Goal: Navigation & Orientation: Find specific page/section

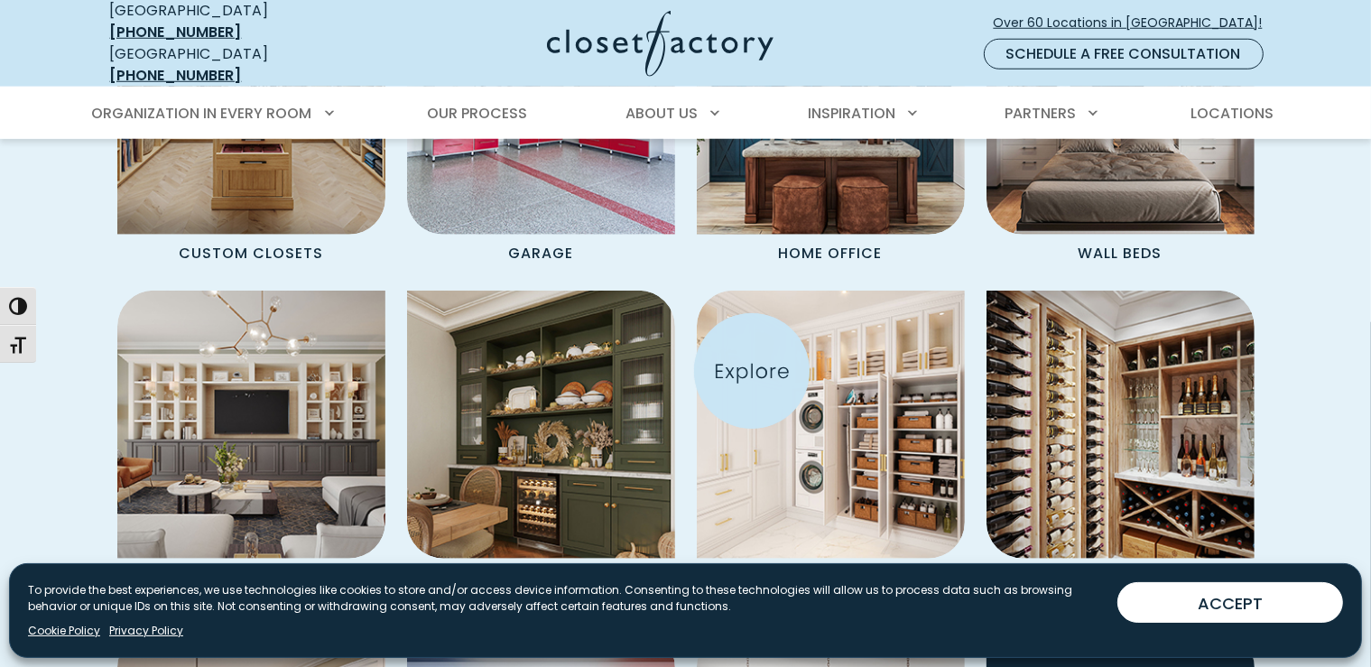
scroll to position [1806, 0]
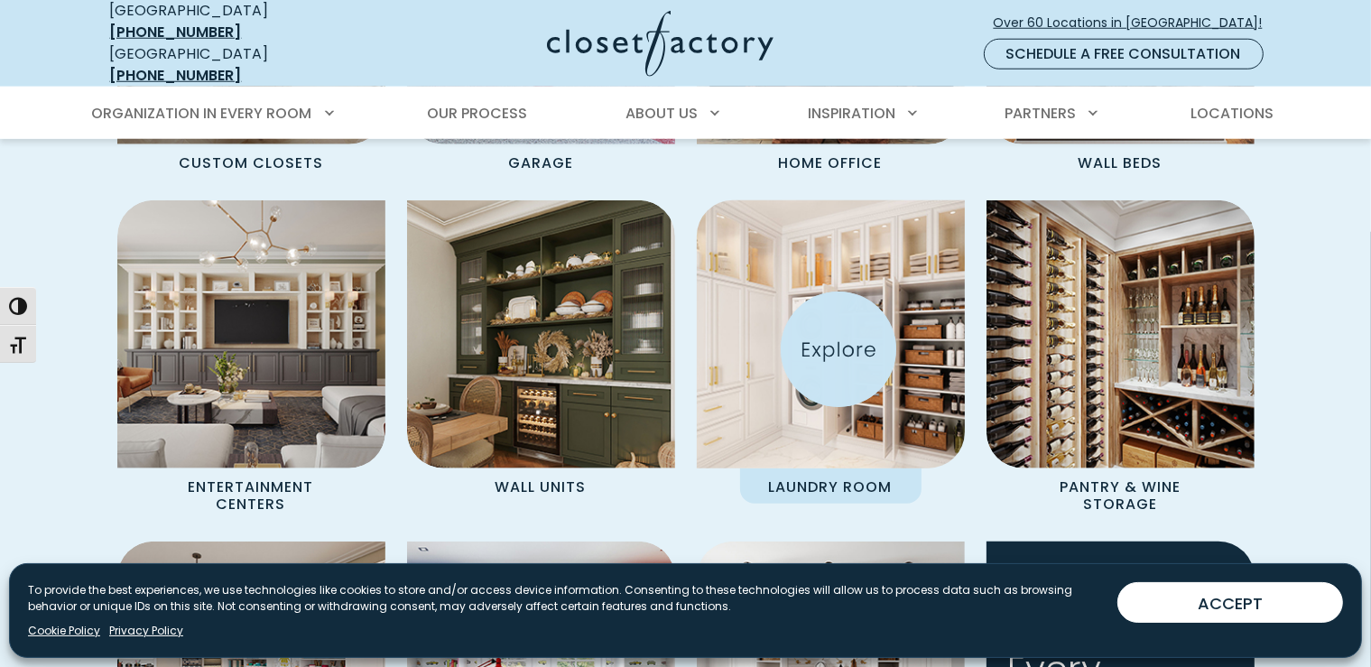
click at [839, 349] on img "Spaces Grid" at bounding box center [830, 335] width 295 height 295
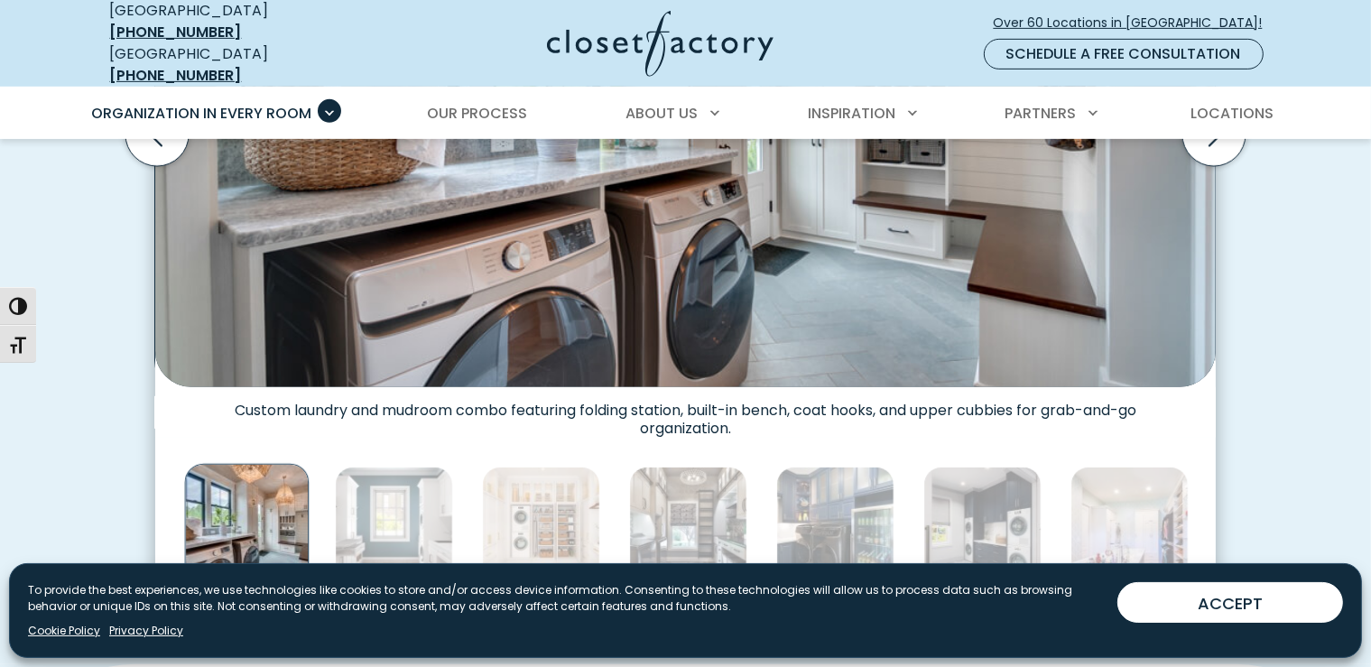
scroll to position [903, 0]
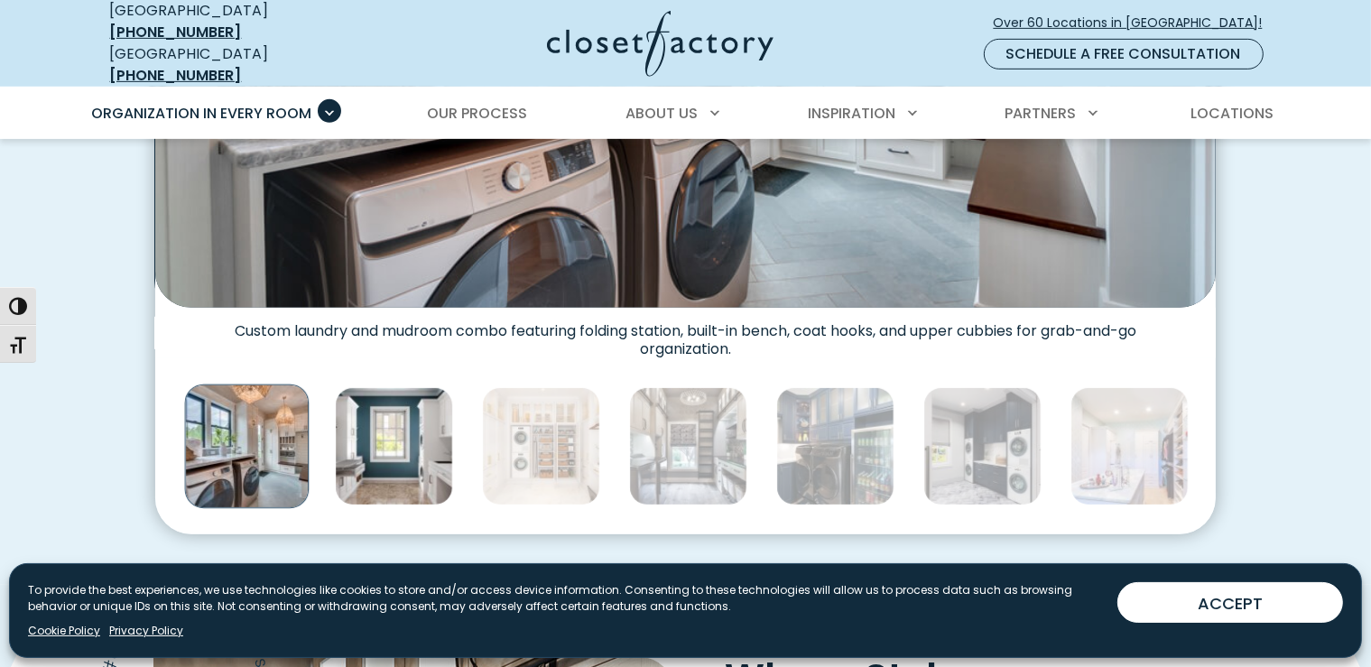
click at [412, 418] on img "Thumbnail Gallery" at bounding box center [394, 446] width 118 height 118
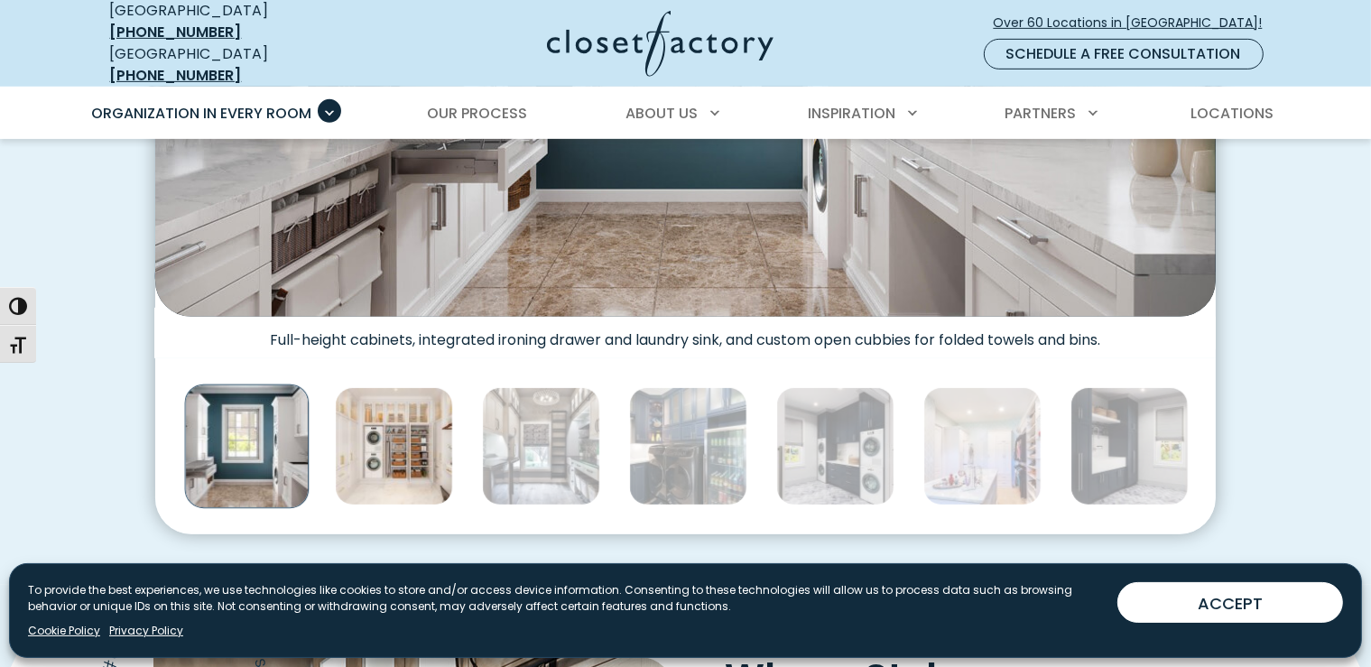
click at [408, 447] on img "Thumbnail Gallery" at bounding box center [394, 446] width 118 height 118
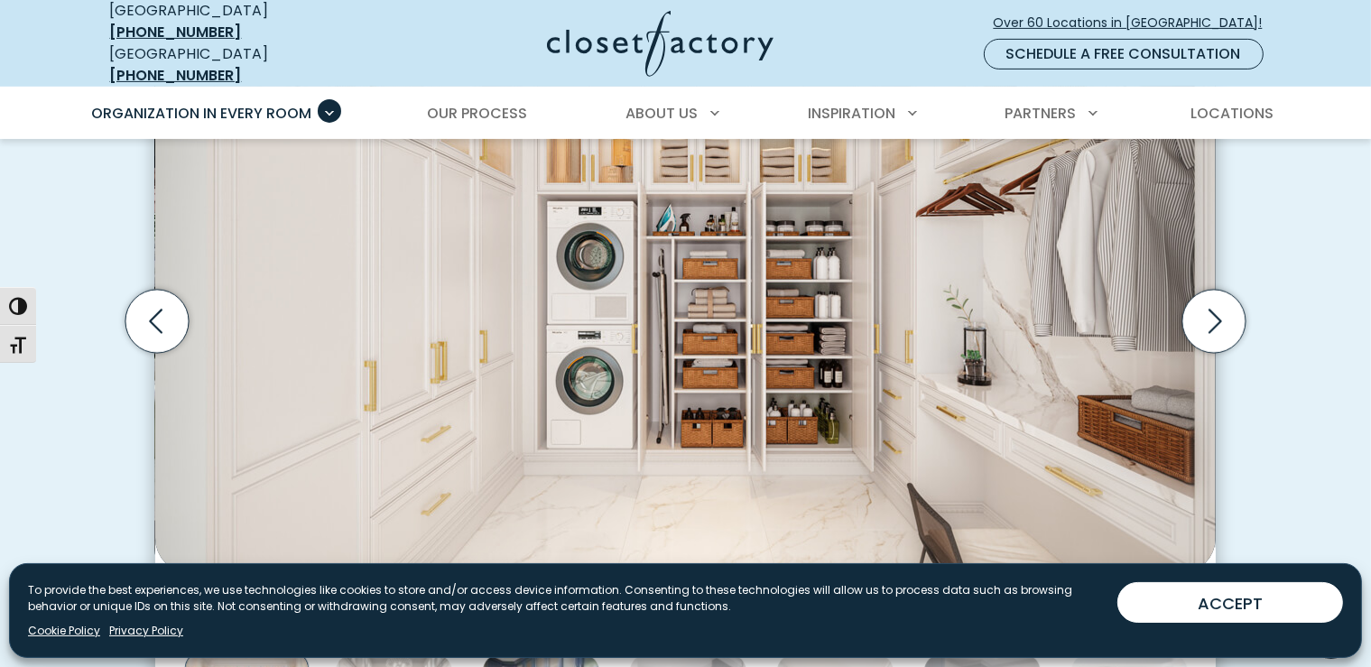
scroll to position [632, 0]
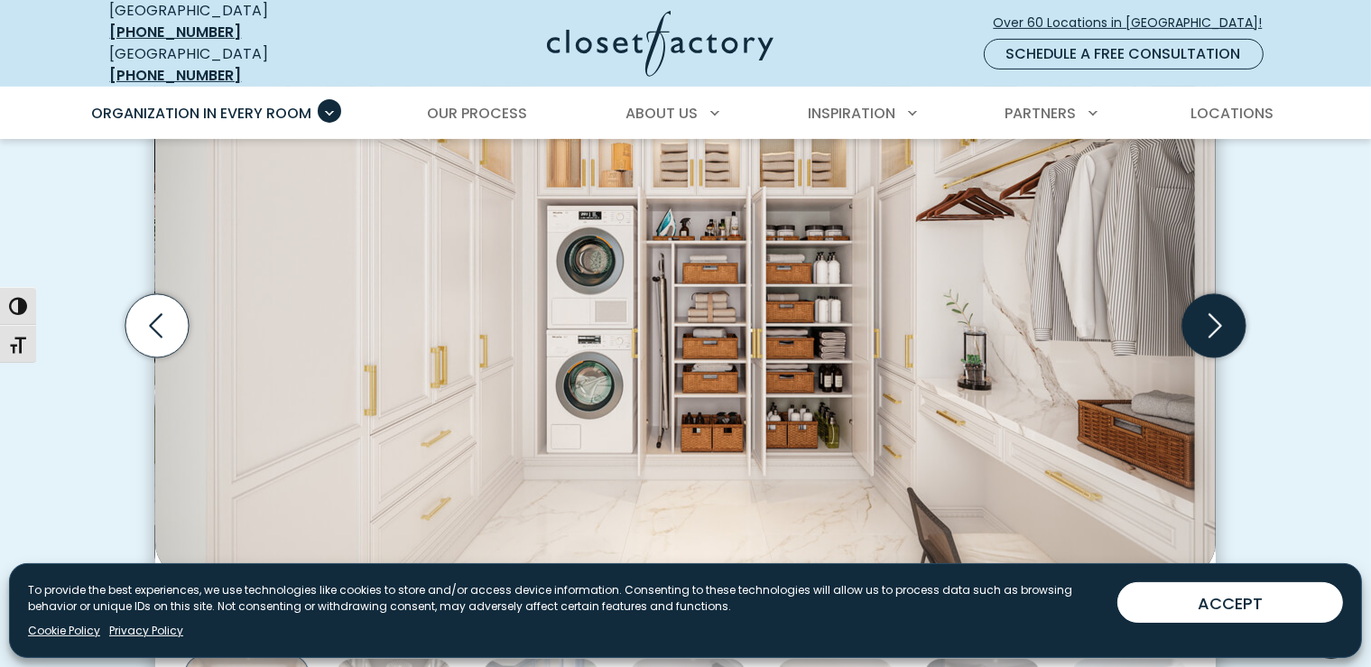
click at [1213, 319] on icon "Next slide" at bounding box center [1214, 325] width 63 height 63
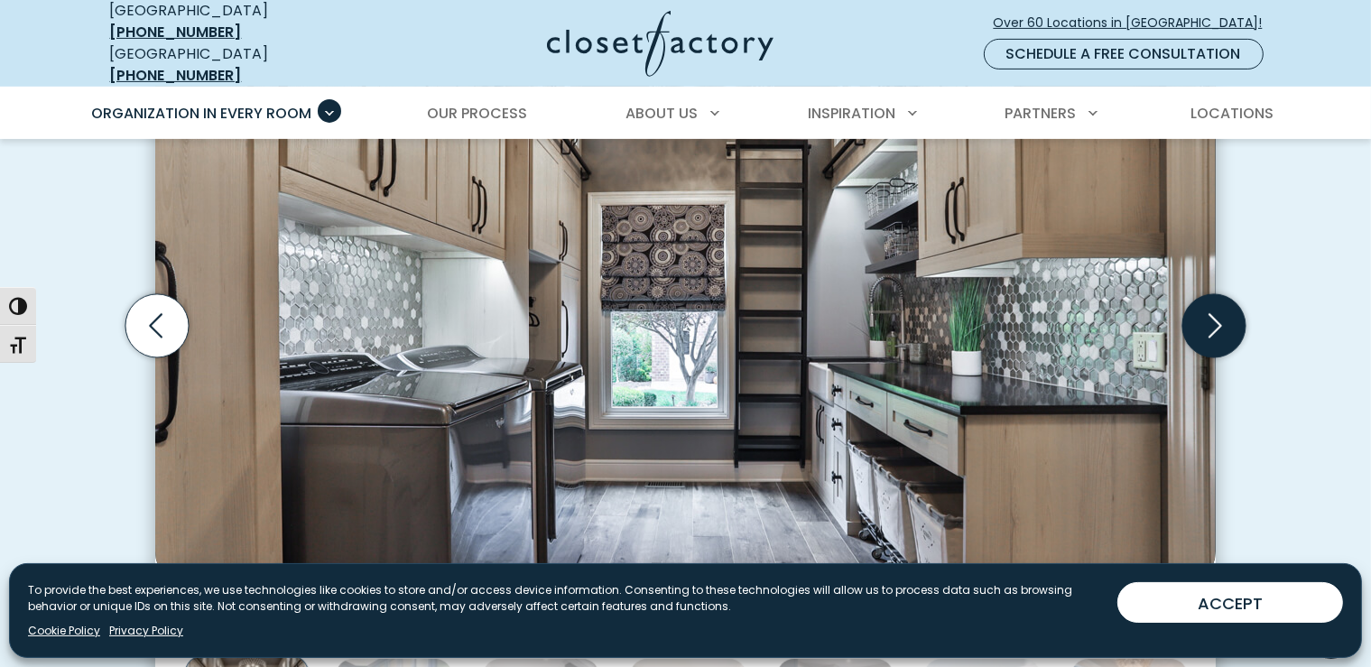
click at [1213, 319] on icon "Next slide" at bounding box center [1214, 325] width 63 height 63
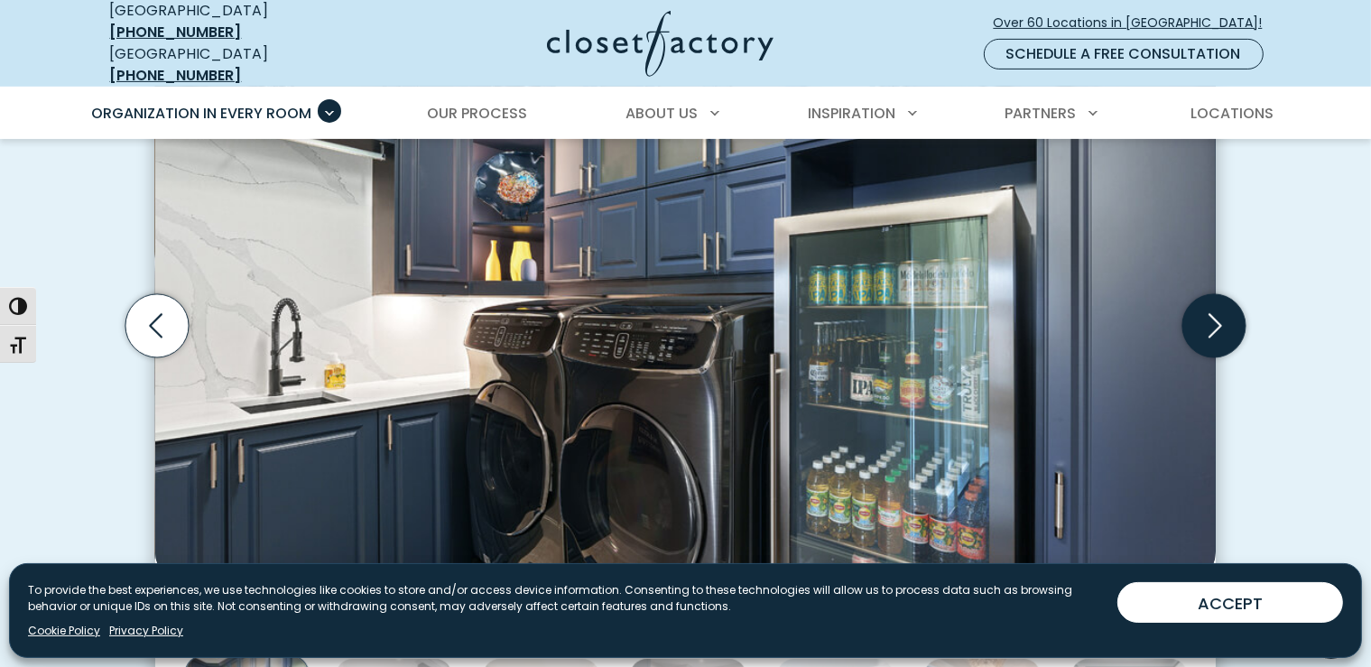
click at [1213, 319] on icon "Next slide" at bounding box center [1214, 325] width 63 height 63
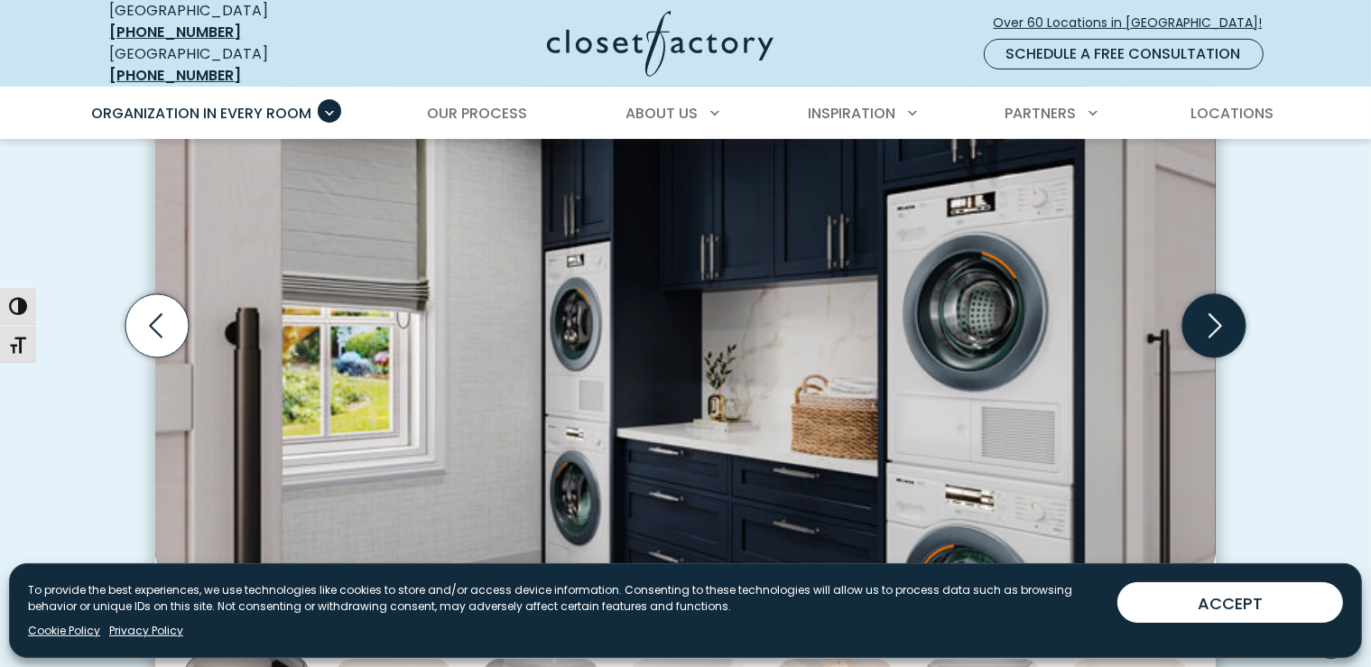
click at [1213, 319] on icon "Next slide" at bounding box center [1214, 325] width 63 height 63
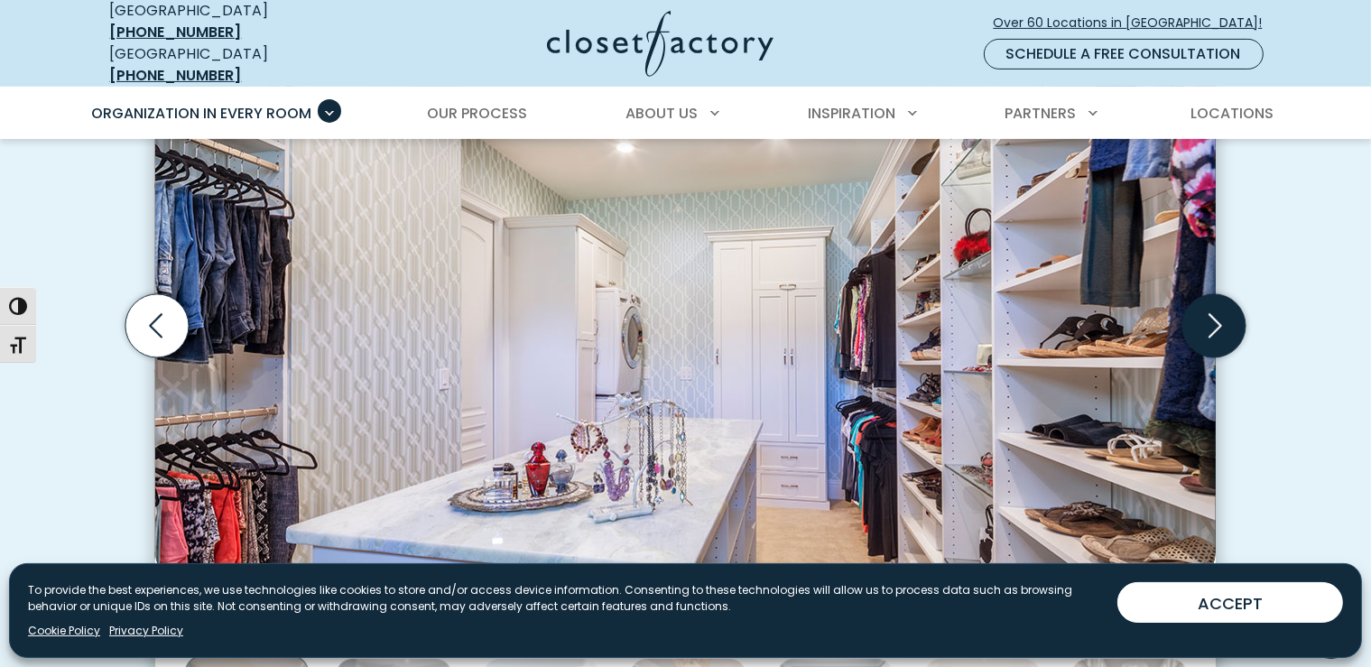
click at [1217, 313] on icon "Next slide" at bounding box center [1214, 325] width 63 height 63
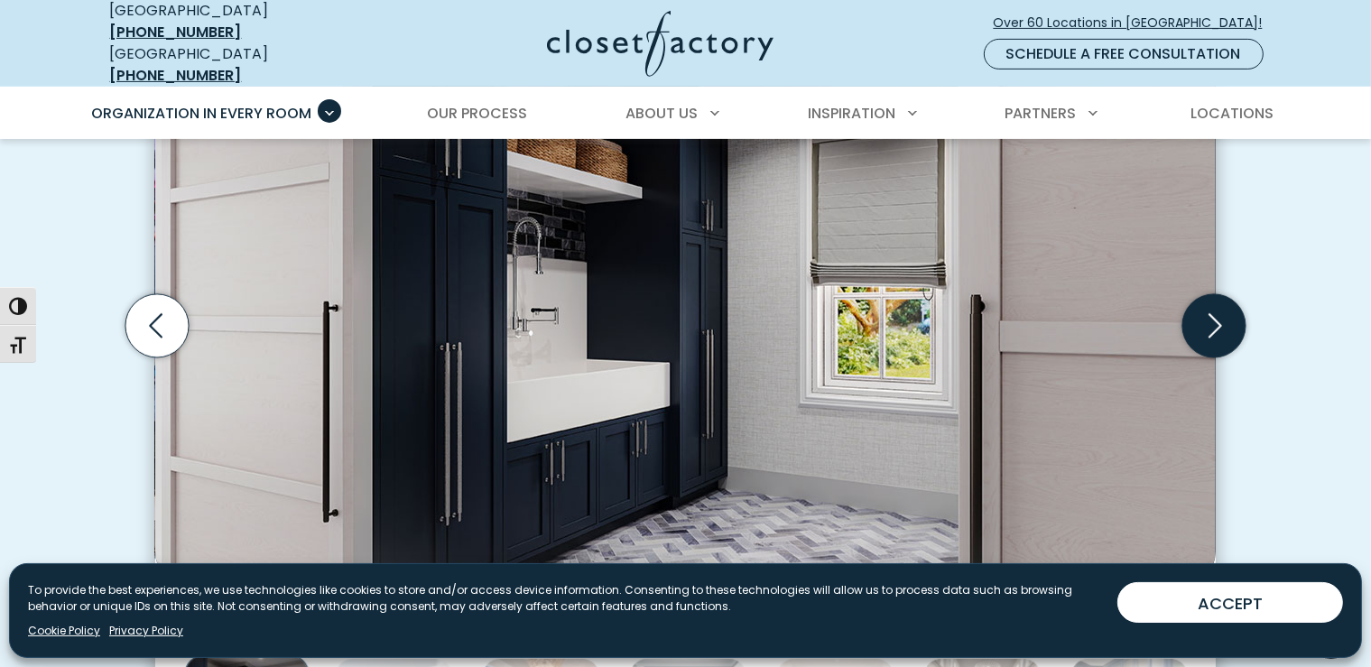
click at [1217, 313] on icon "Next slide" at bounding box center [1214, 325] width 63 height 63
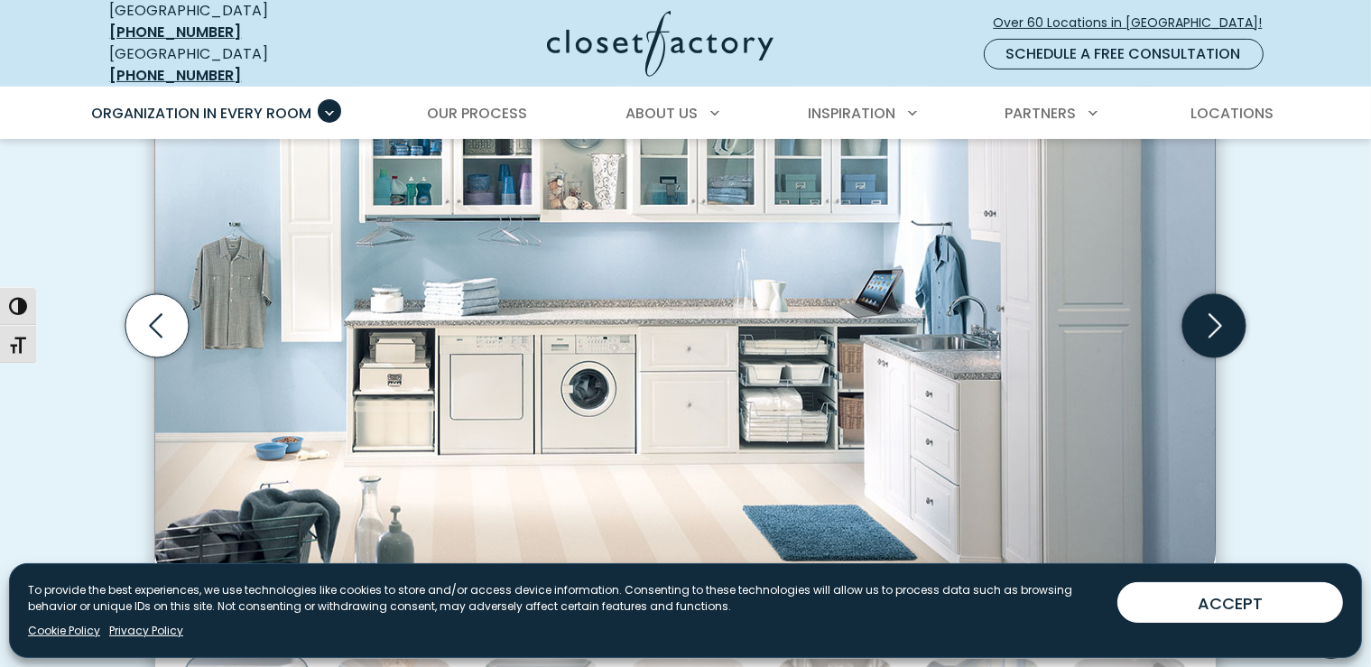
click at [1217, 313] on icon "Next slide" at bounding box center [1214, 325] width 63 height 63
